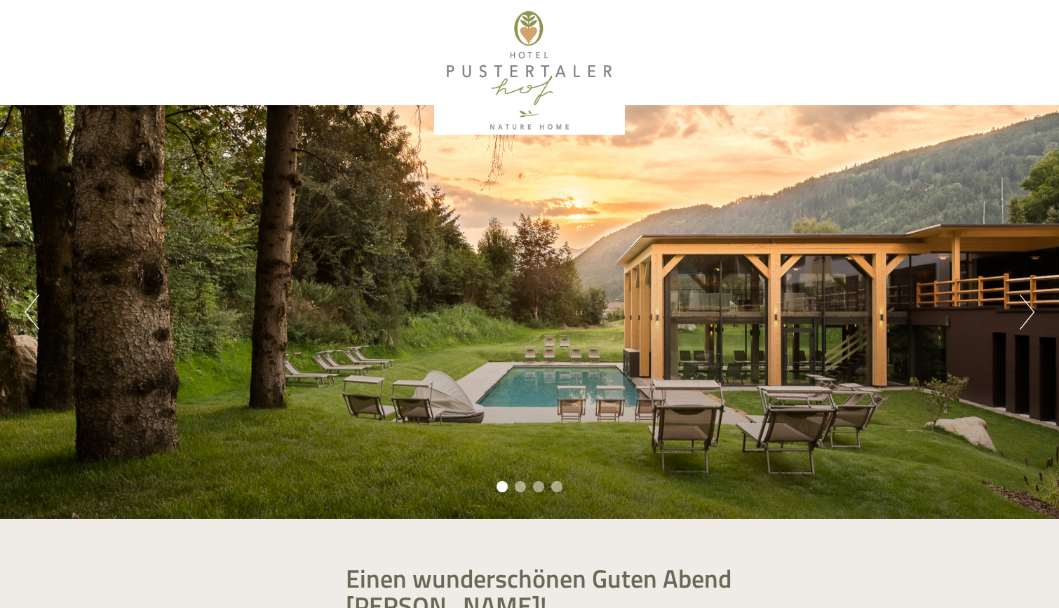
scroll to position [121, 0]
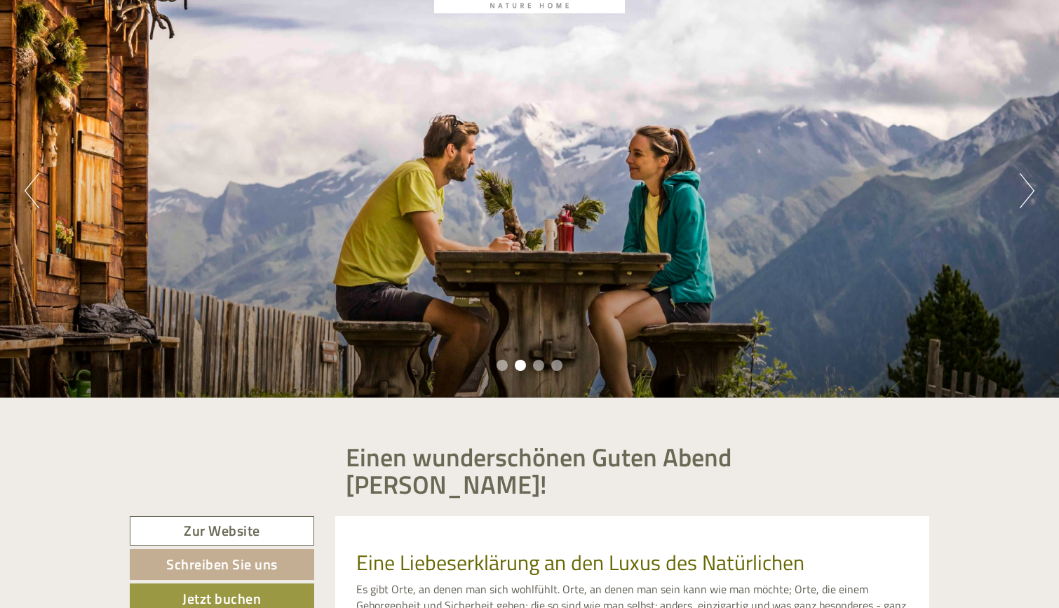
click at [1021, 195] on button "Next" at bounding box center [1026, 190] width 15 height 35
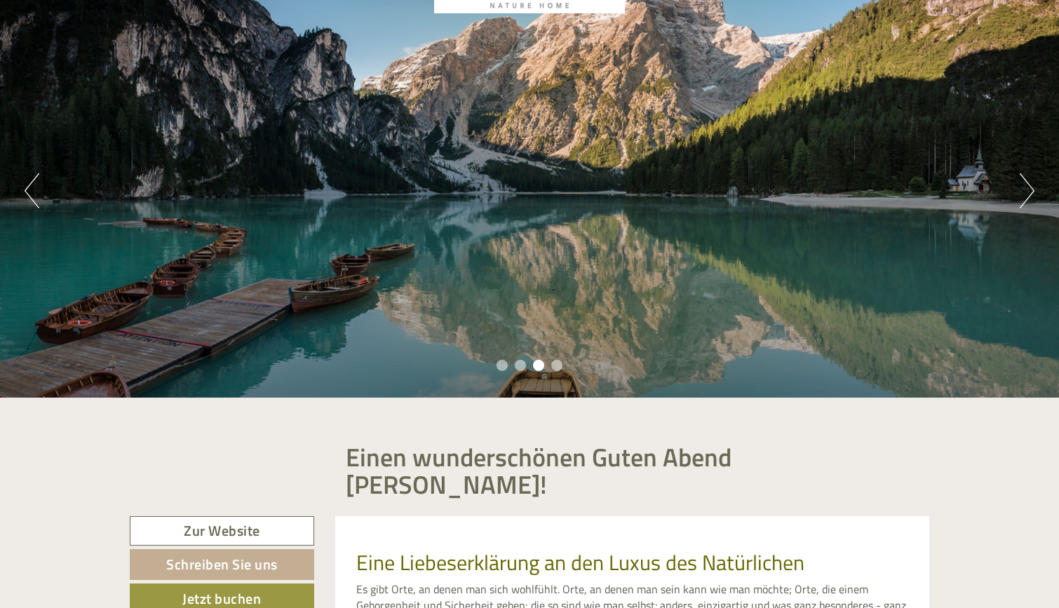
click at [1021, 195] on button "Next" at bounding box center [1026, 190] width 15 height 35
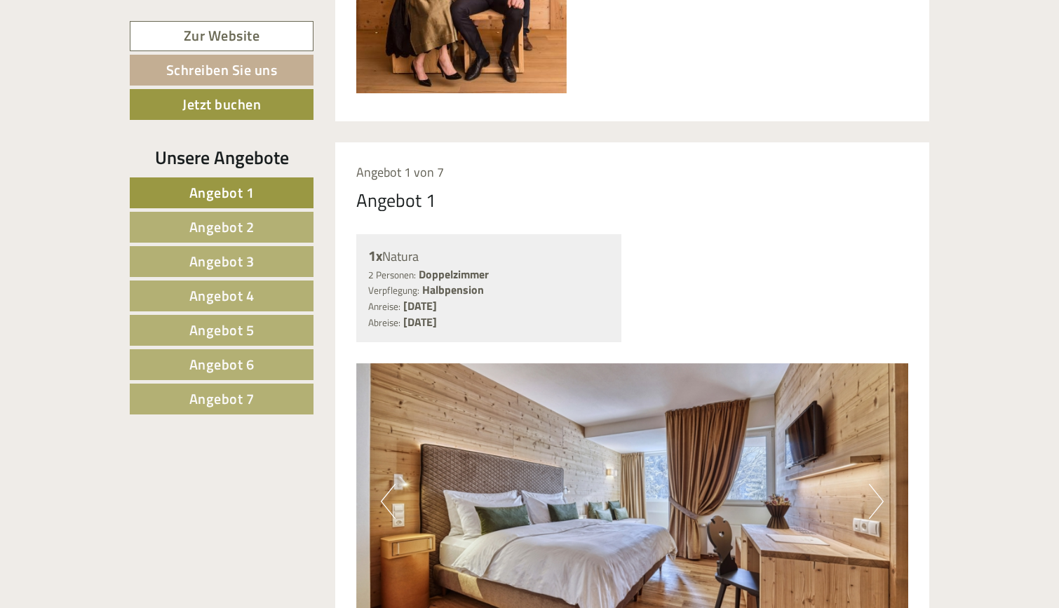
scroll to position [1101, 0]
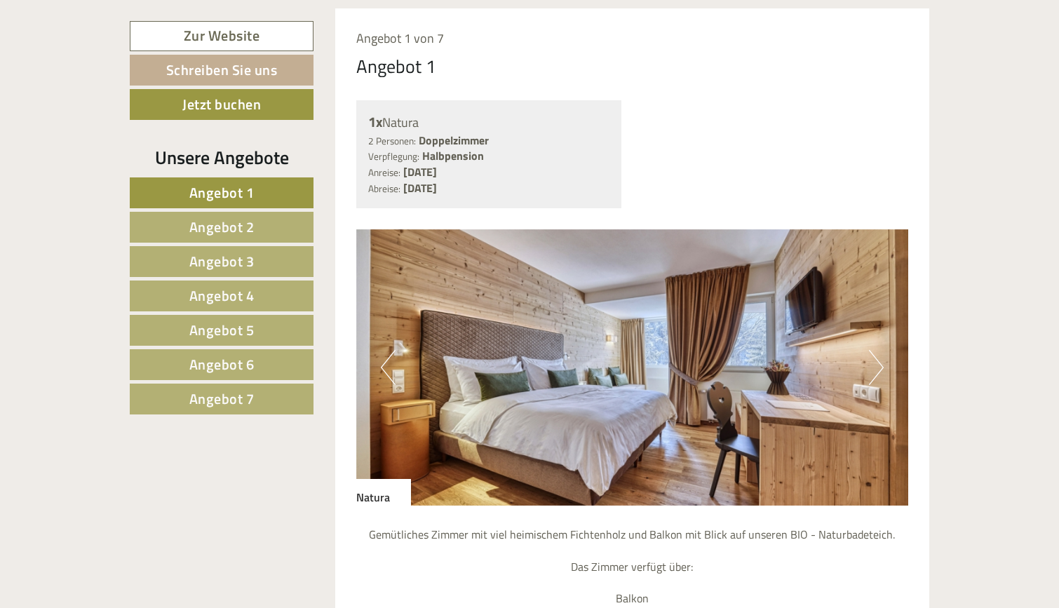
click at [880, 350] on button "Next" at bounding box center [876, 367] width 15 height 35
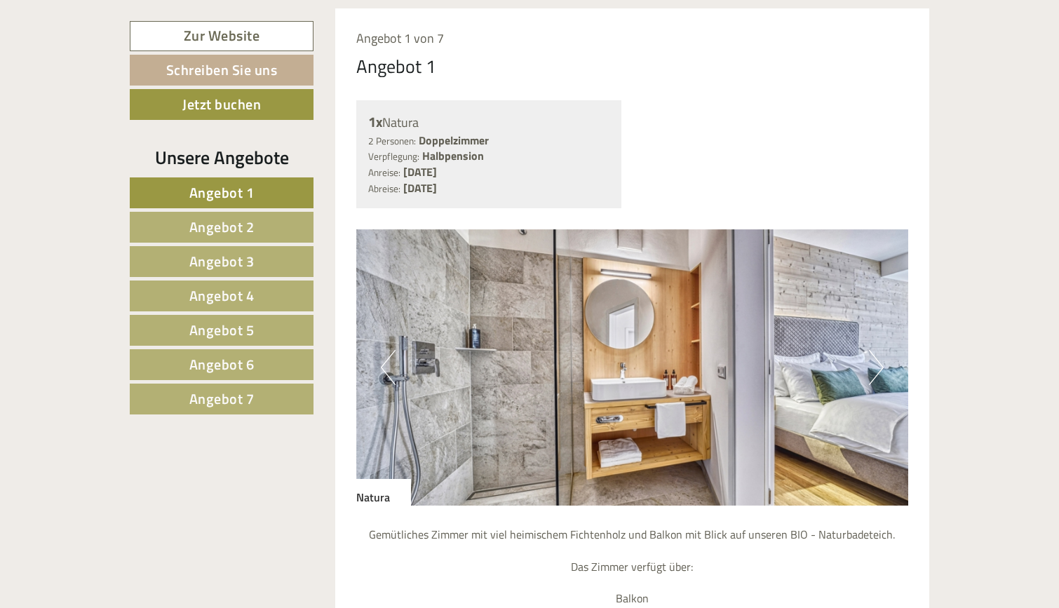
click at [880, 350] on button "Next" at bounding box center [876, 367] width 15 height 35
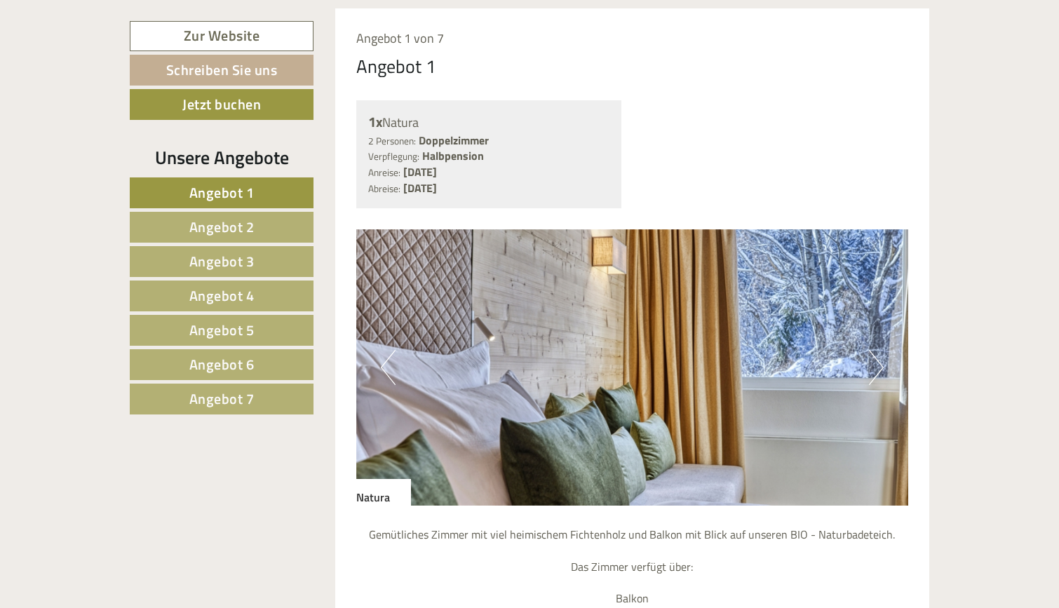
click at [880, 350] on button "Next" at bounding box center [876, 367] width 15 height 35
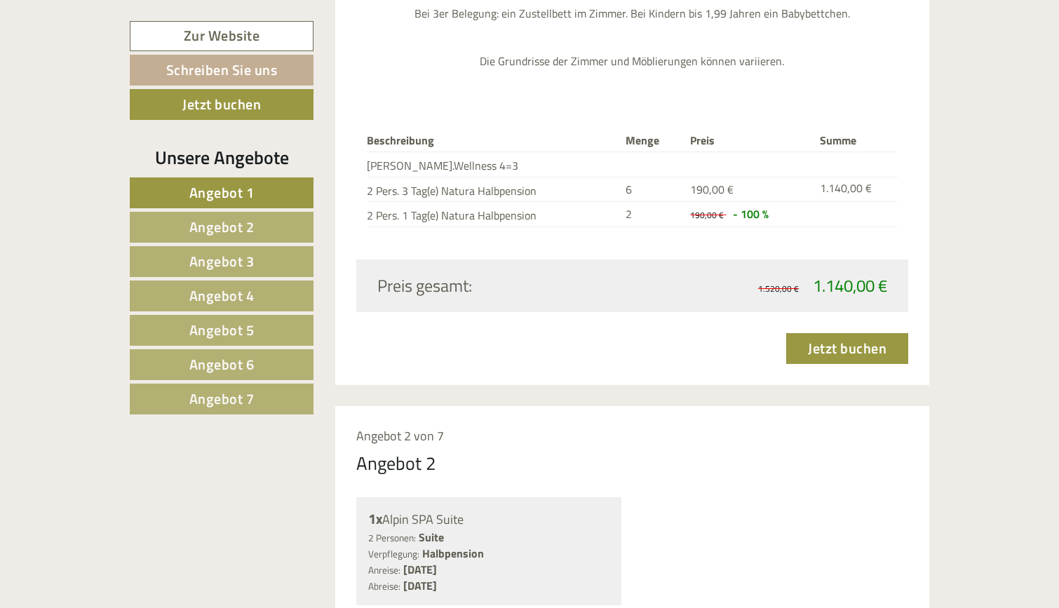
scroll to position [2138, 0]
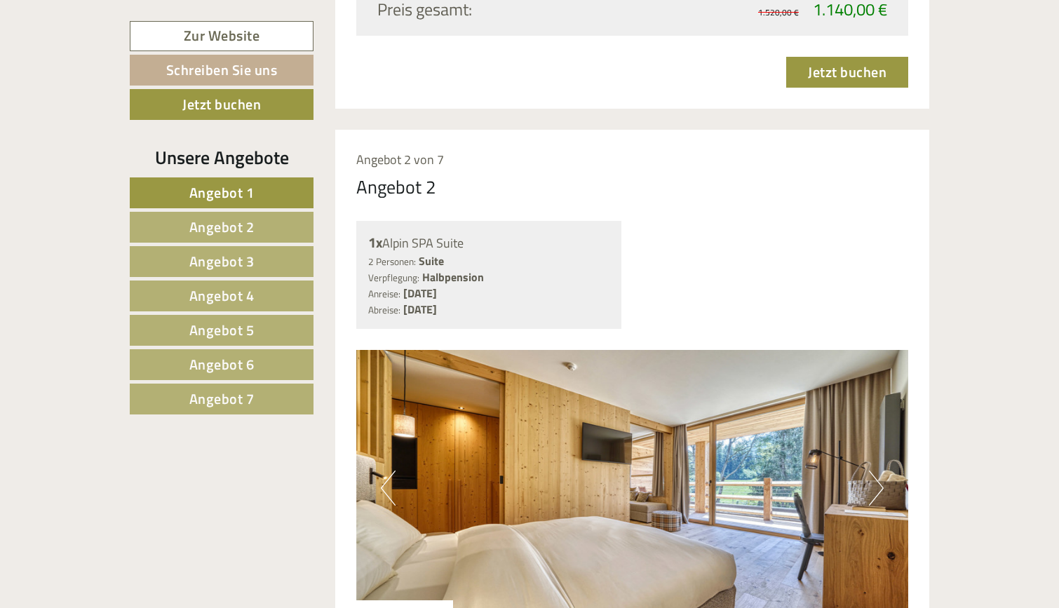
click at [879, 470] on button "Next" at bounding box center [876, 487] width 15 height 35
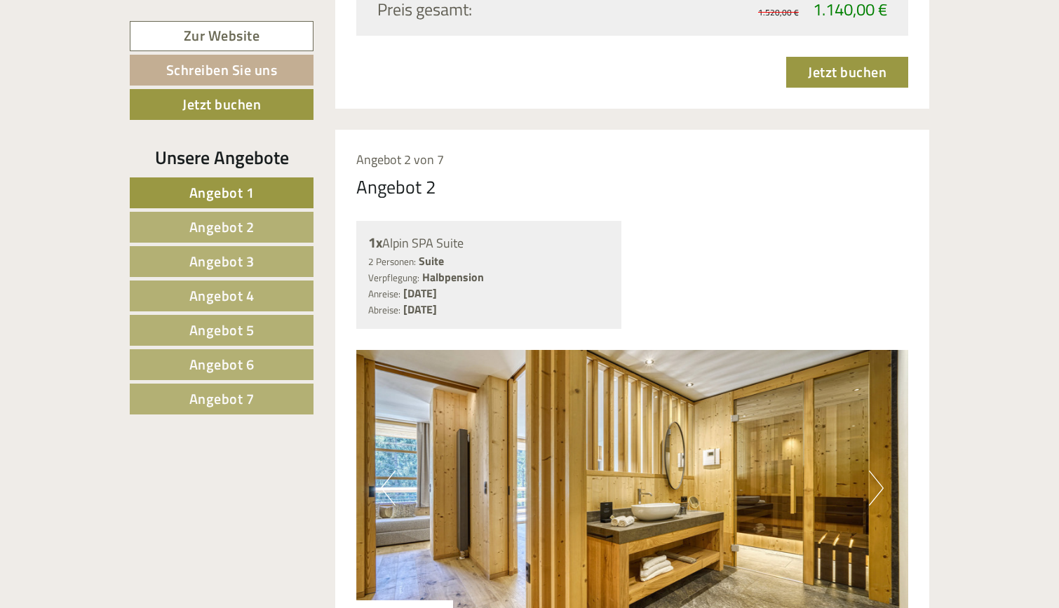
click at [879, 470] on button "Next" at bounding box center [876, 487] width 15 height 35
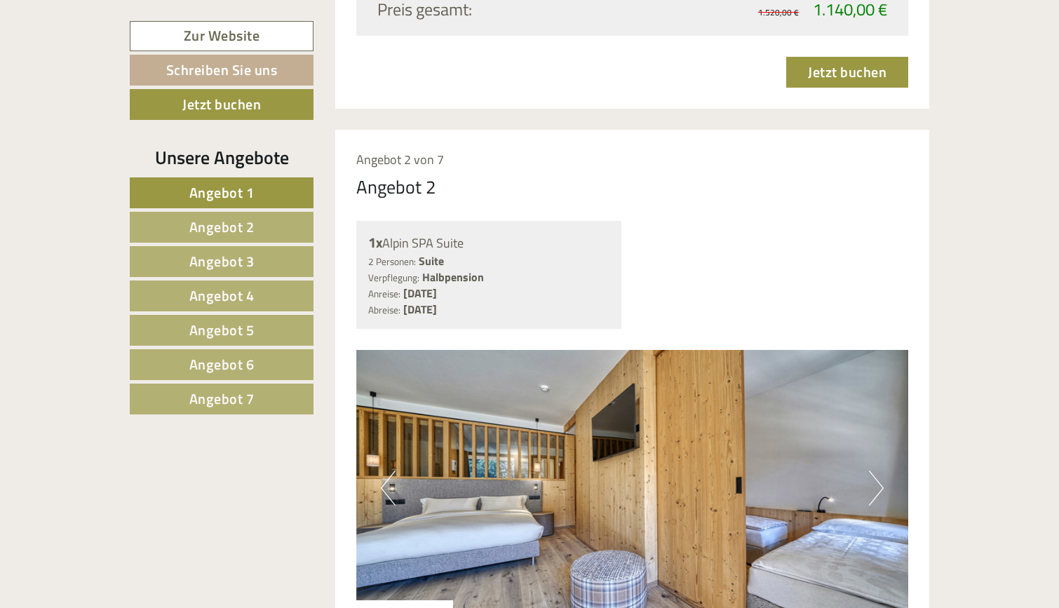
click at [879, 470] on button "Next" at bounding box center [876, 487] width 15 height 35
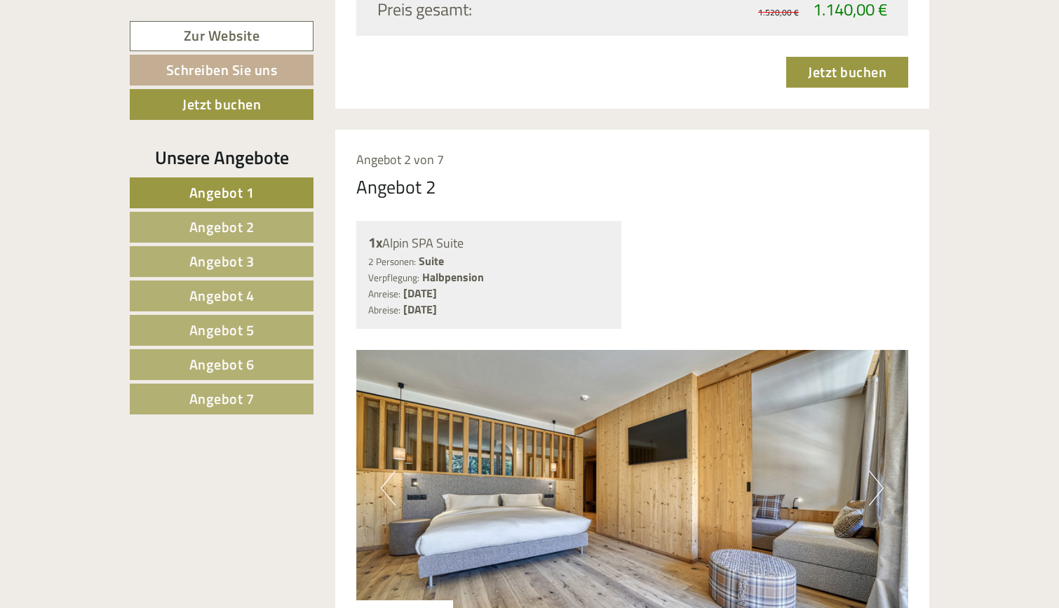
click at [879, 470] on button "Next" at bounding box center [876, 487] width 15 height 35
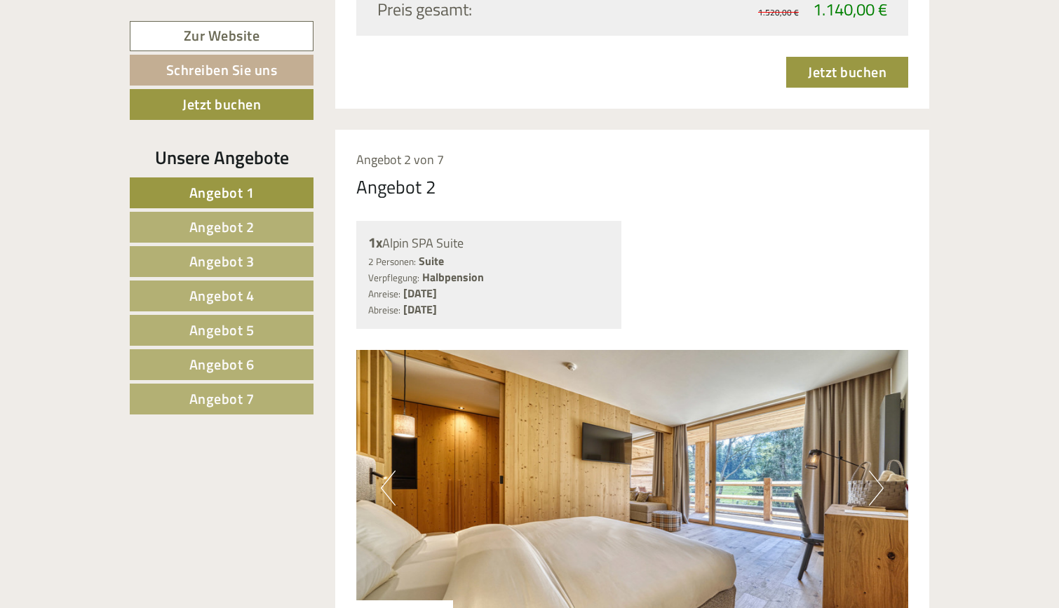
click at [879, 470] on button "Next" at bounding box center [876, 487] width 15 height 35
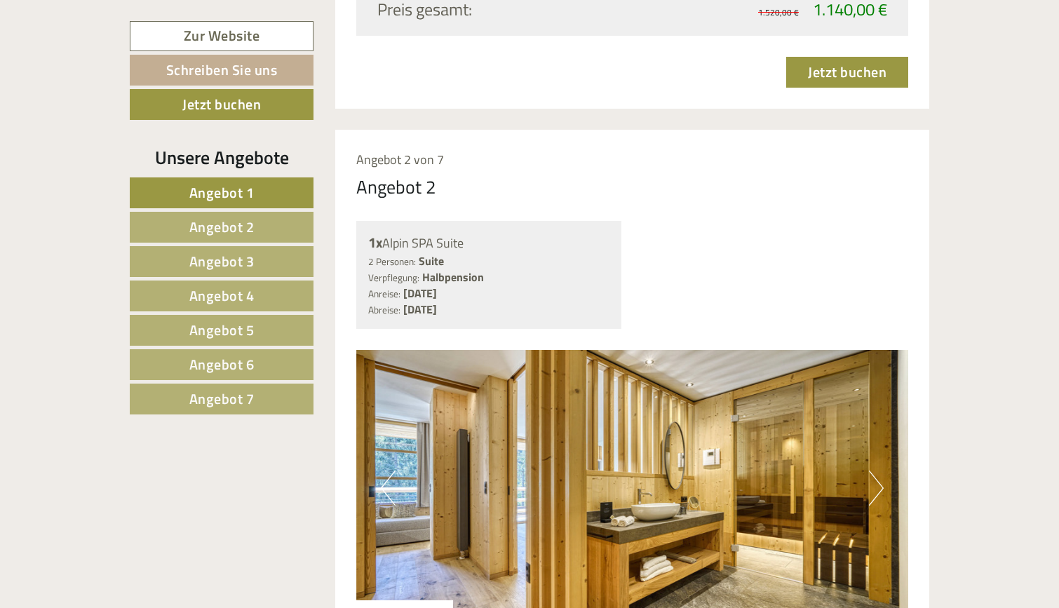
click at [879, 470] on button "Next" at bounding box center [876, 487] width 15 height 35
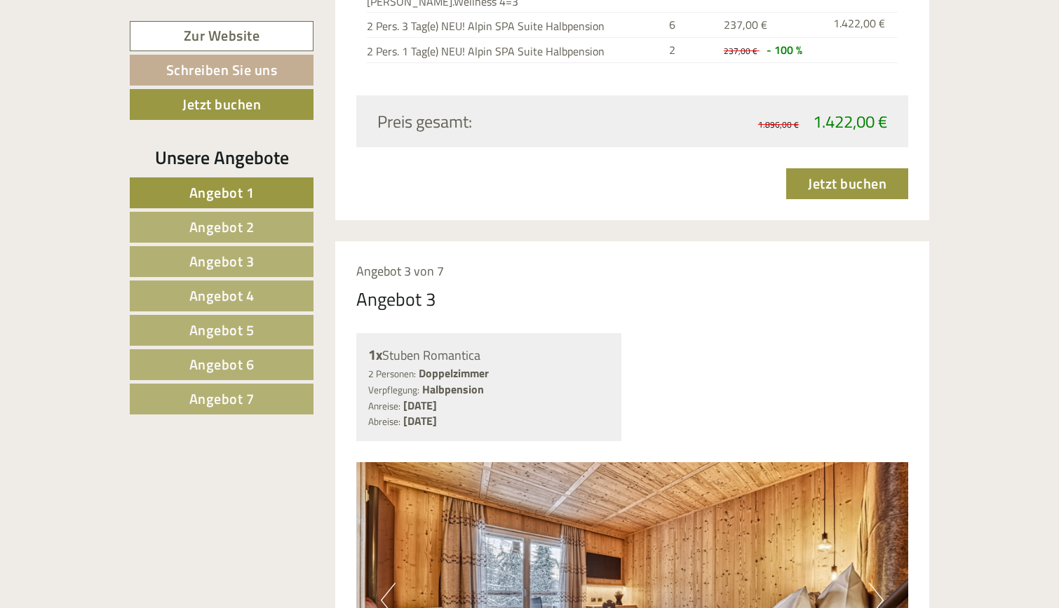
scroll to position [3370, 0]
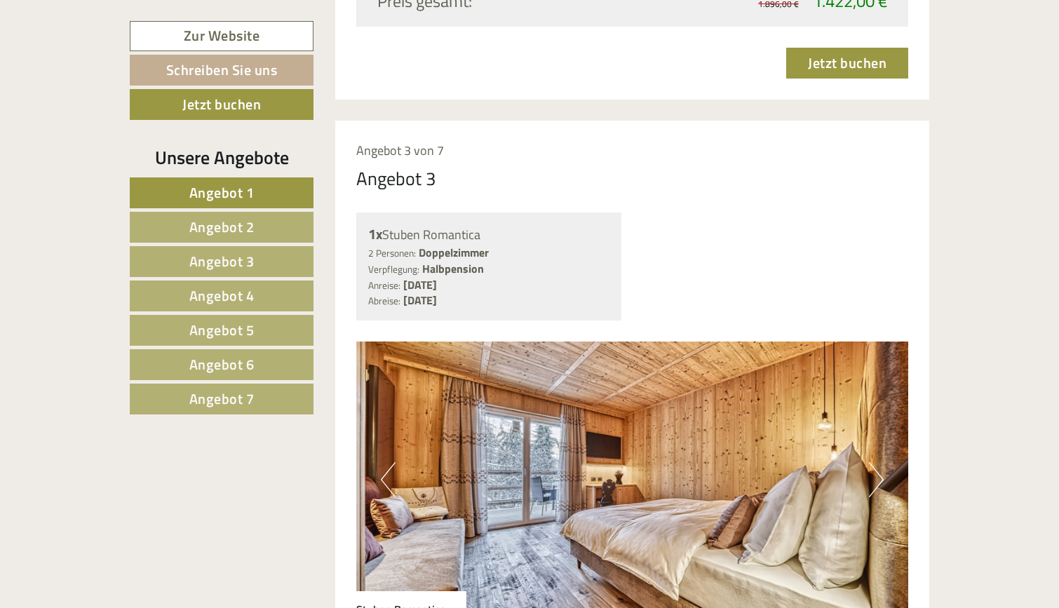
click at [874, 462] on button "Next" at bounding box center [876, 479] width 15 height 35
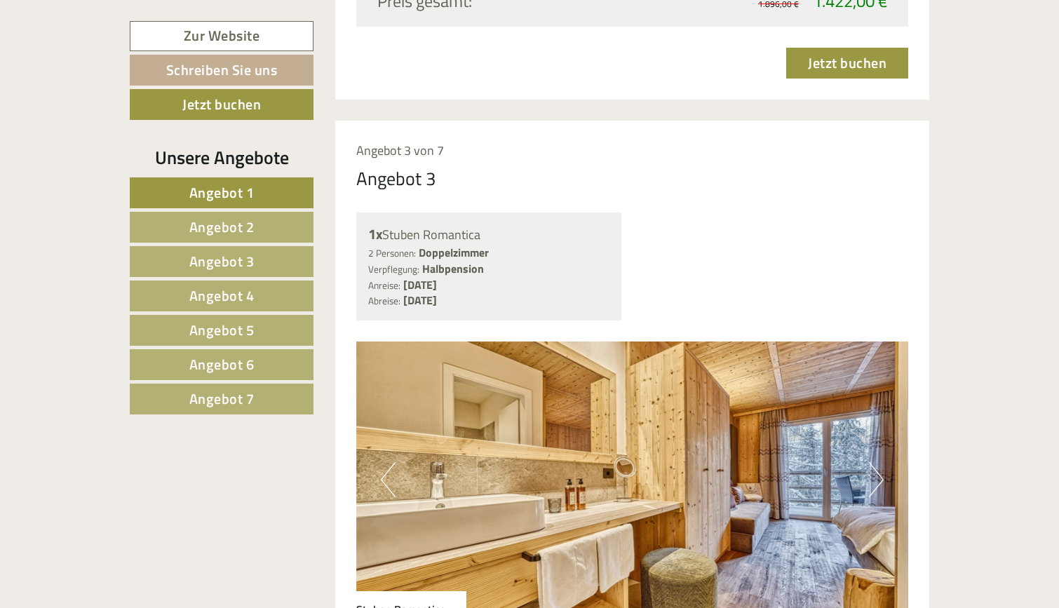
click at [874, 462] on button "Next" at bounding box center [876, 479] width 15 height 35
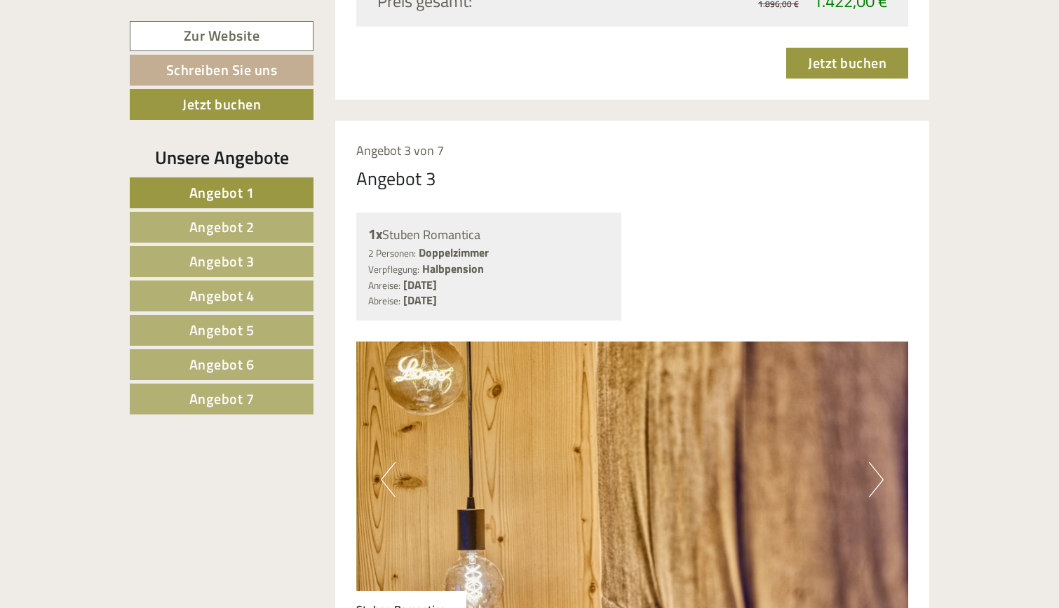
click at [874, 462] on button "Next" at bounding box center [876, 479] width 15 height 35
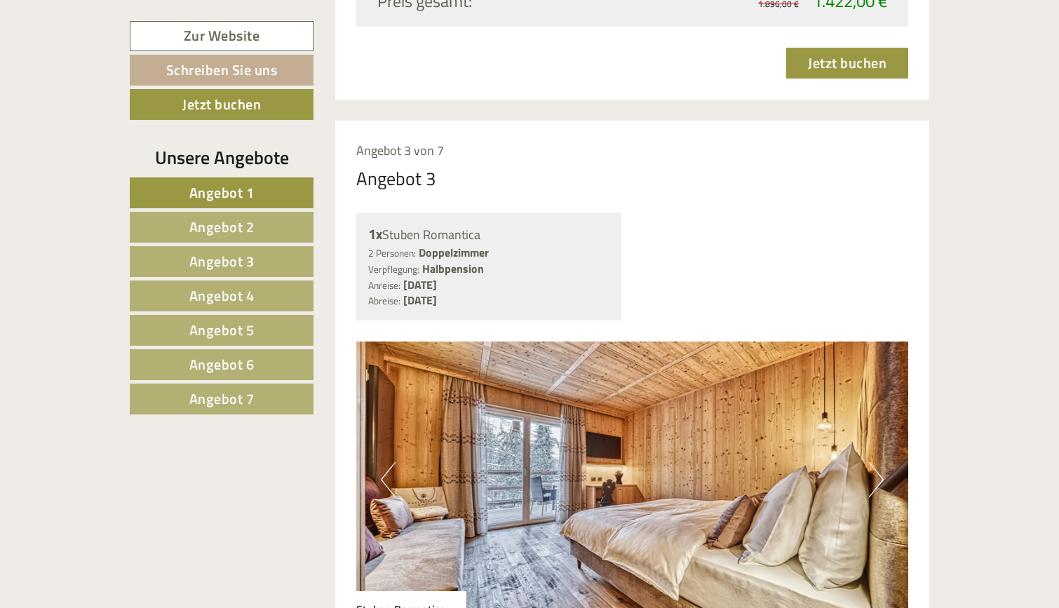
click at [874, 462] on button "Next" at bounding box center [876, 479] width 15 height 35
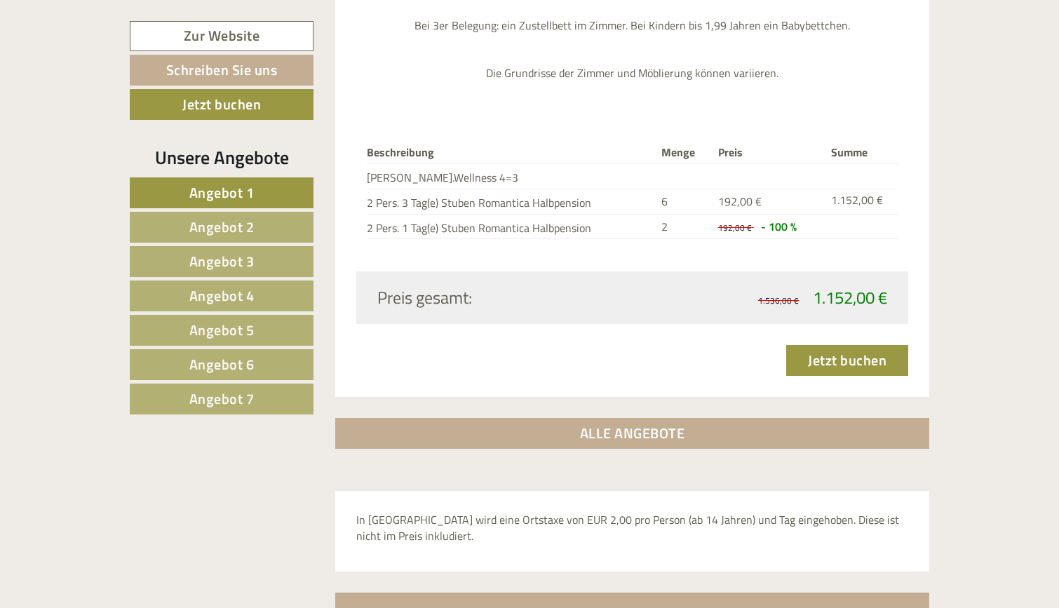
scroll to position [4540, 0]
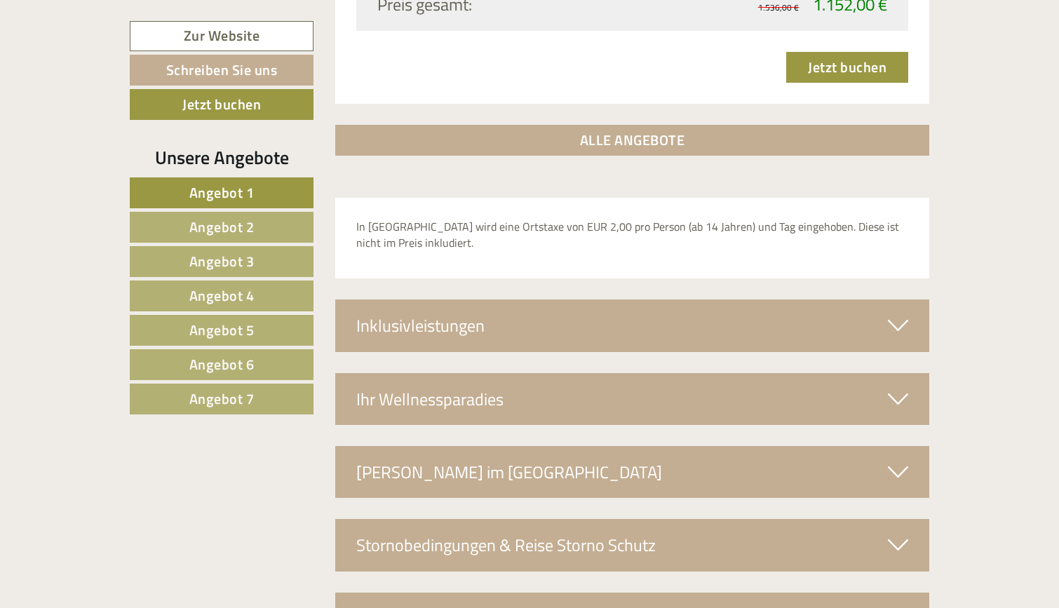
click at [625, 299] on div "Inklusivleistungen" at bounding box center [632, 325] width 595 height 52
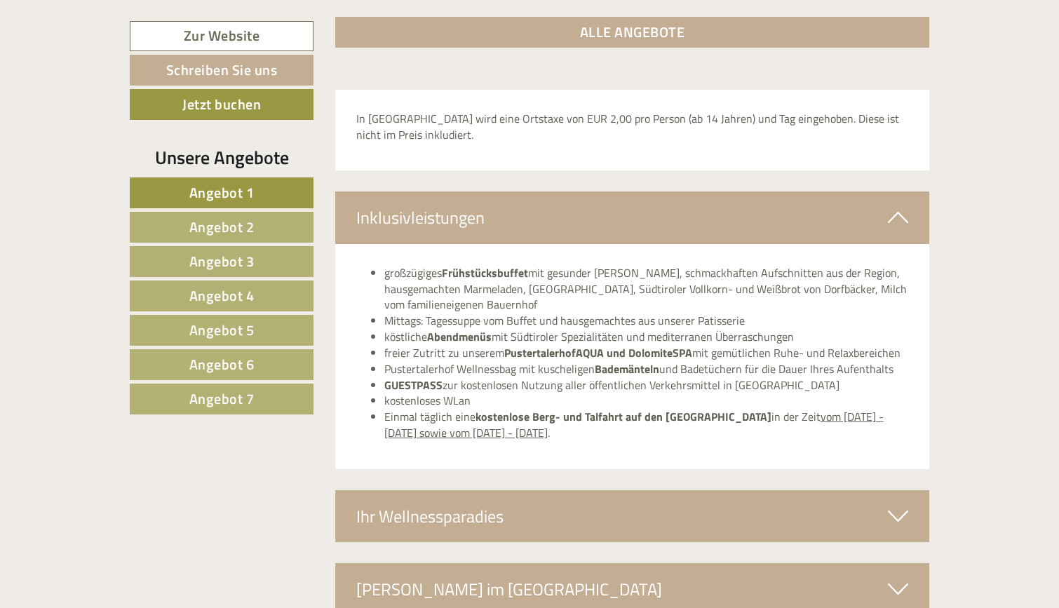
scroll to position [4677, 0]
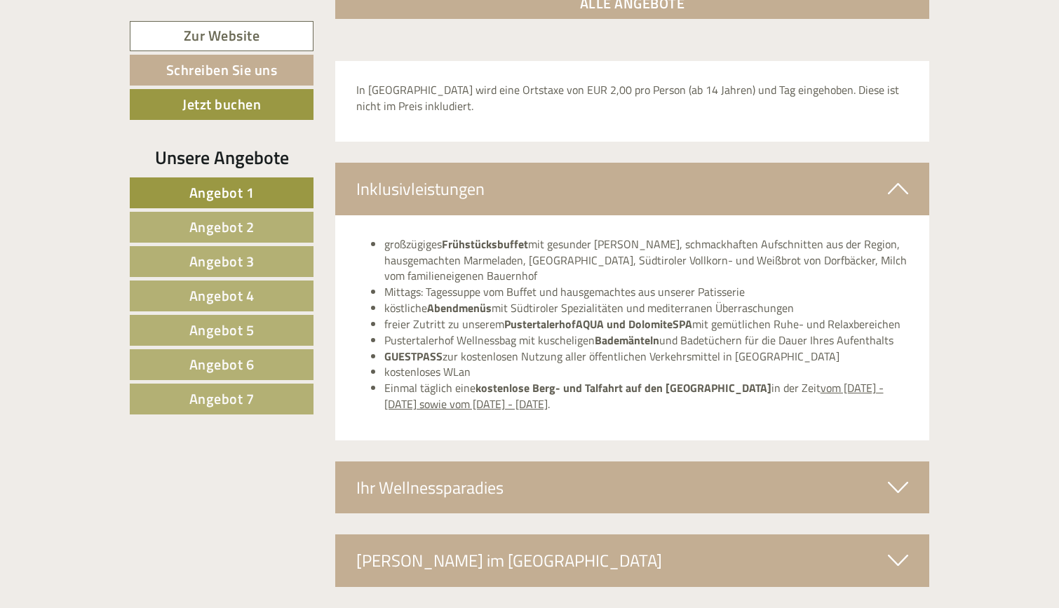
click at [686, 461] on div "Ihr Wellnessparadies" at bounding box center [632, 487] width 595 height 52
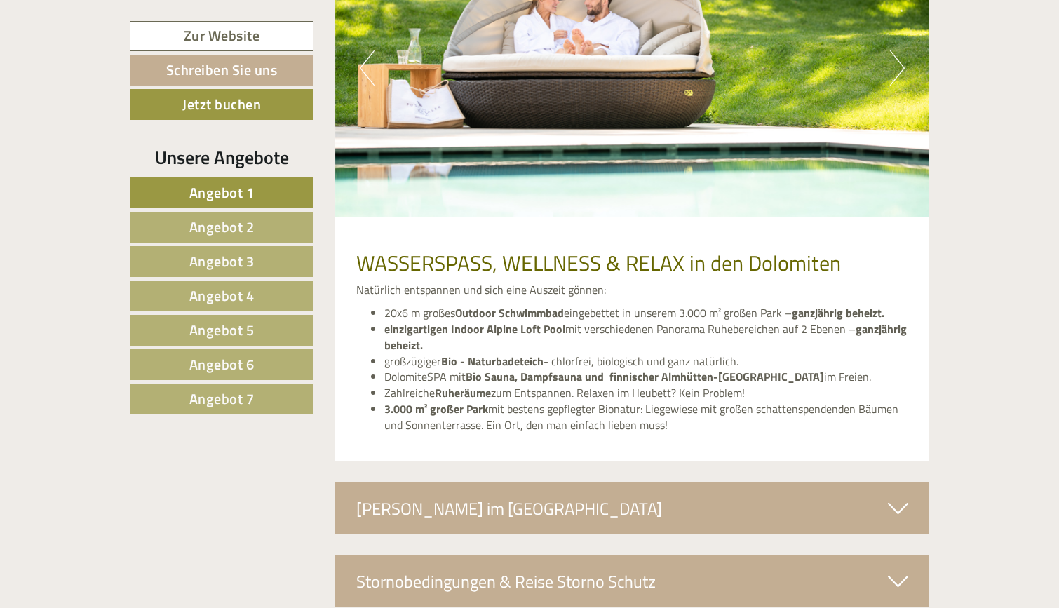
scroll to position [5390, 0]
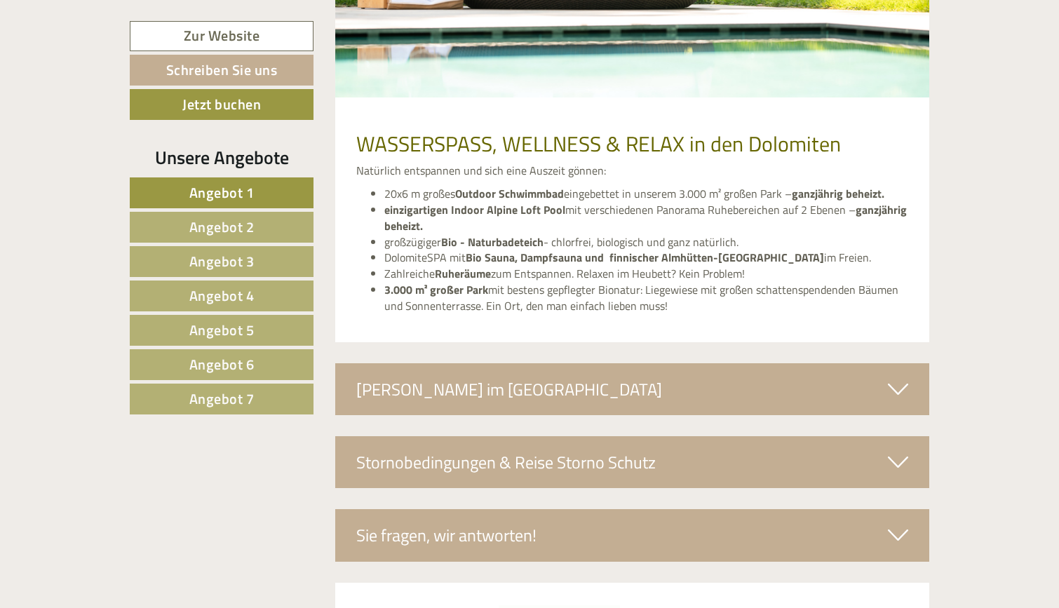
click at [679, 363] on div "[PERSON_NAME] im [GEOGRAPHIC_DATA]" at bounding box center [632, 389] width 595 height 52
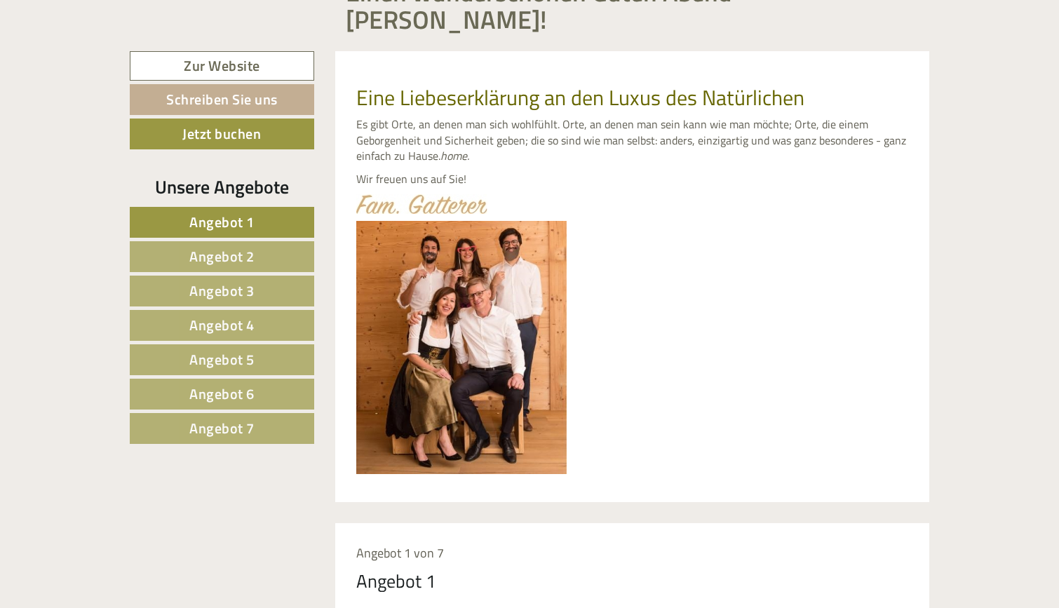
scroll to position [0, 0]
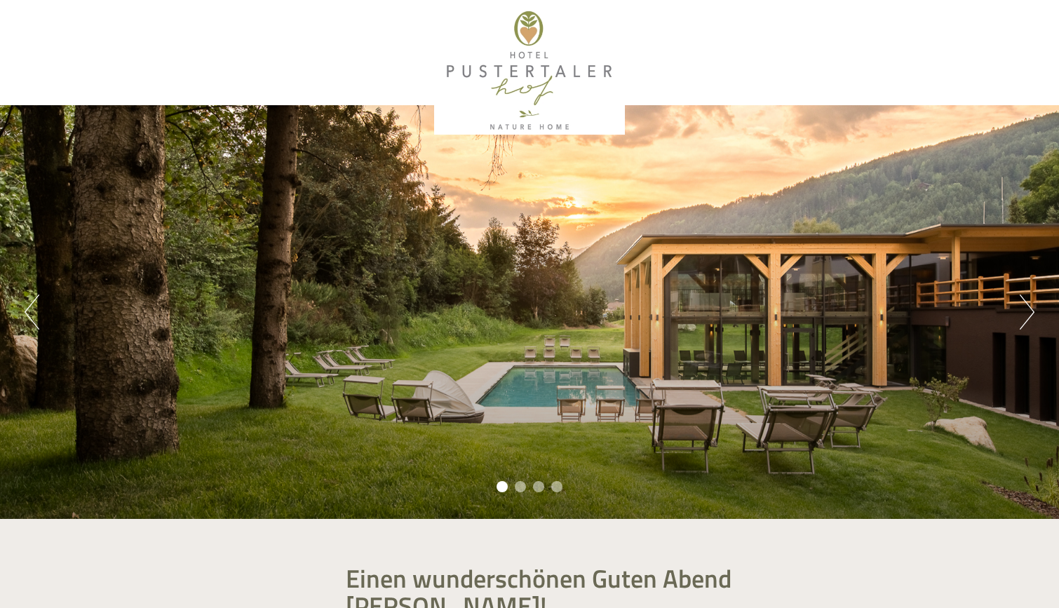
click at [556, 76] on div at bounding box center [529, 71] width 785 height 128
click at [1027, 320] on button "Next" at bounding box center [1026, 311] width 15 height 35
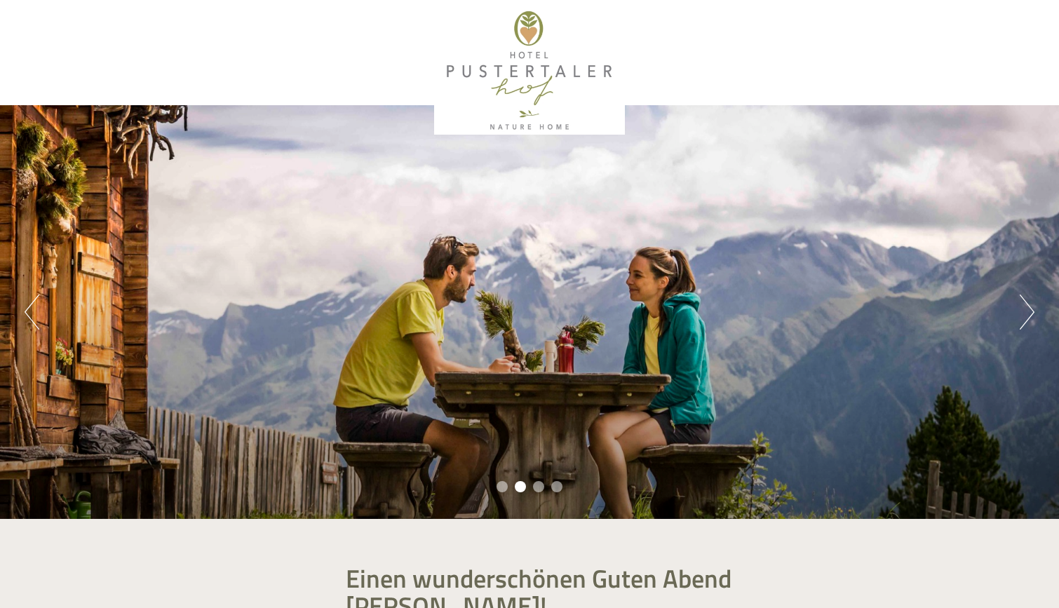
click at [1026, 319] on button "Next" at bounding box center [1026, 311] width 15 height 35
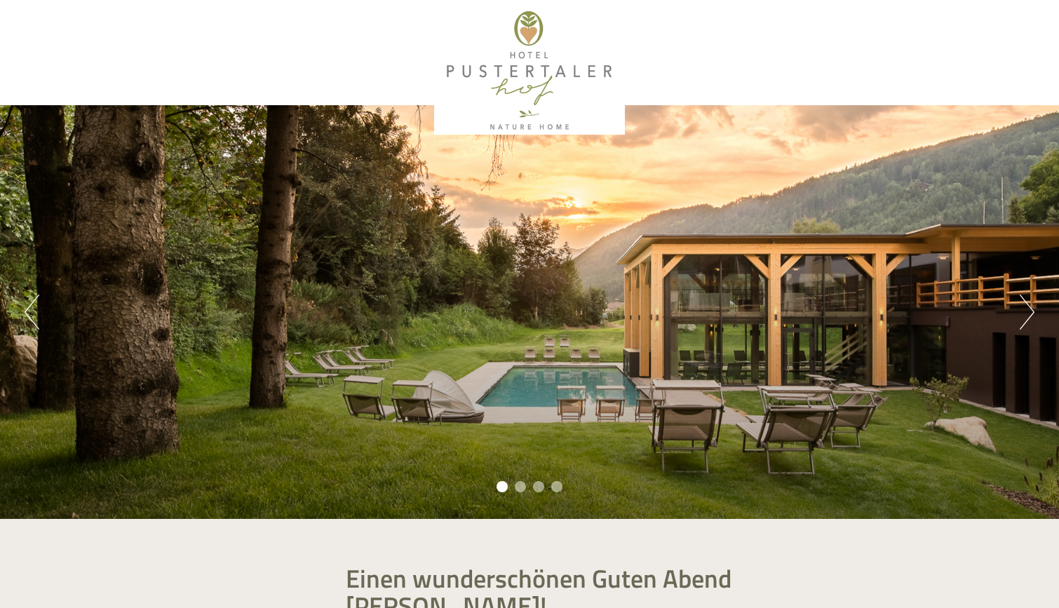
click at [1012, 311] on div "Previous Next 1 2 3 4" at bounding box center [529, 312] width 1059 height 414
